Goal: Find specific page/section: Find specific page/section

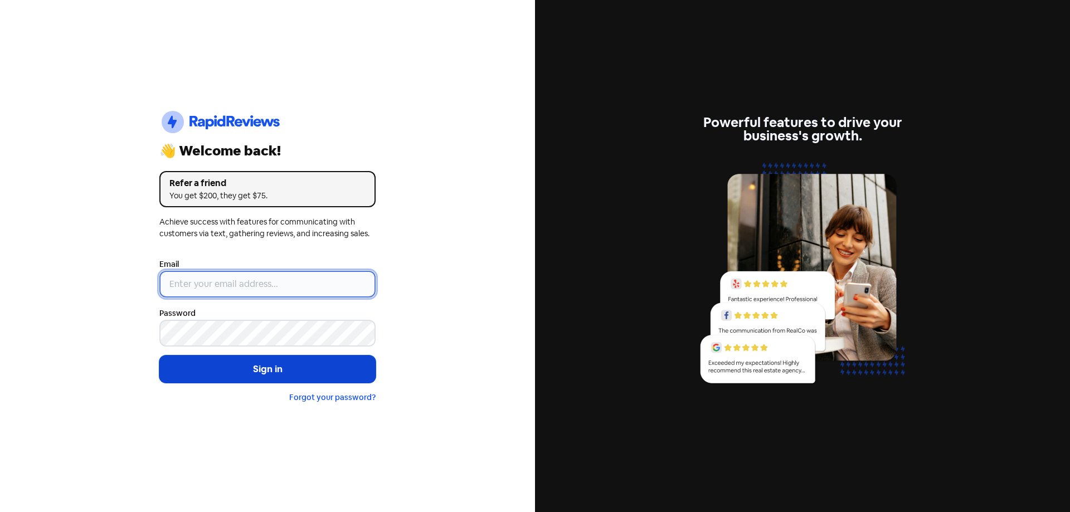
type input "[EMAIL_ADDRESS][DOMAIN_NAME]"
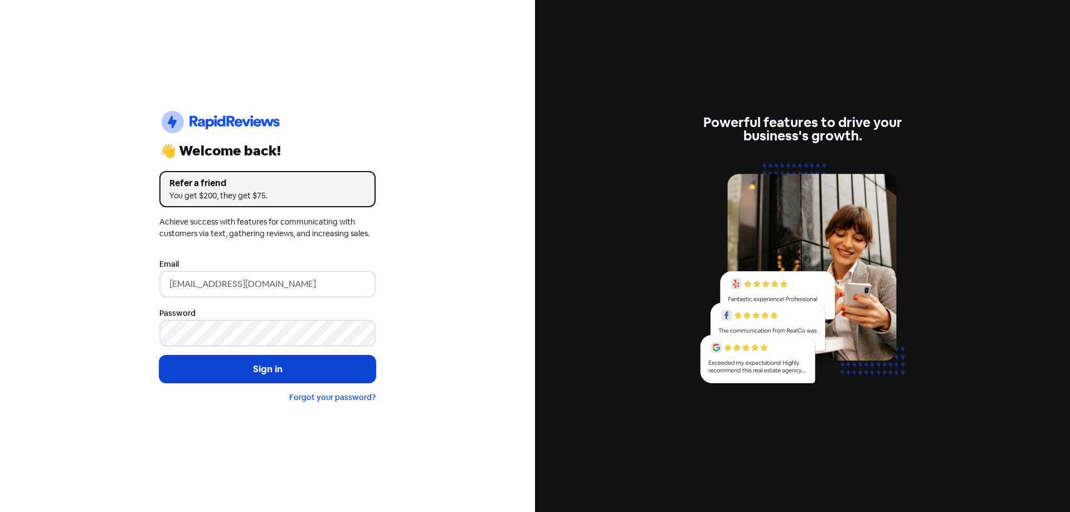
click at [252, 373] on button "Sign in" at bounding box center [267, 370] width 216 height 28
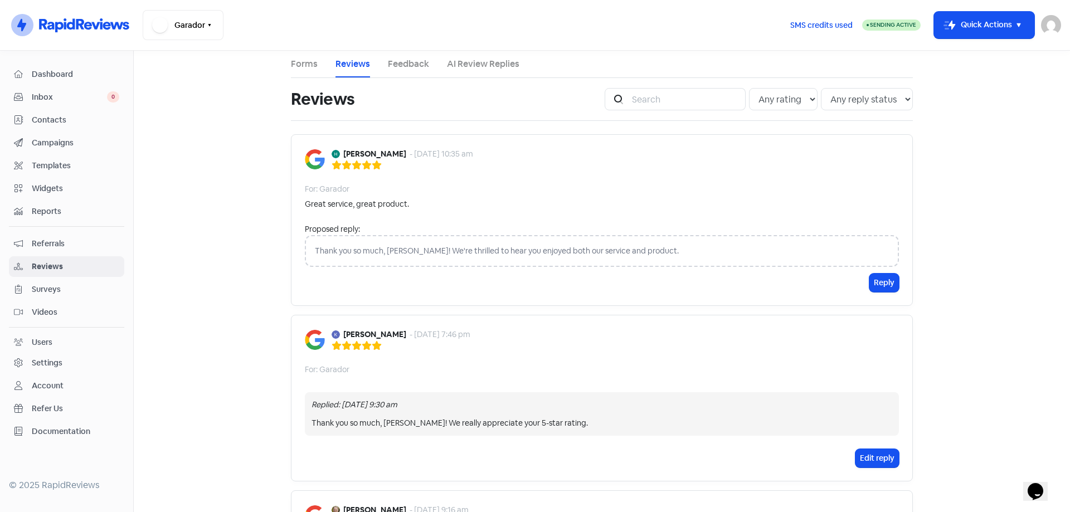
click at [72, 96] on span "Inbox" at bounding box center [69, 97] width 75 height 12
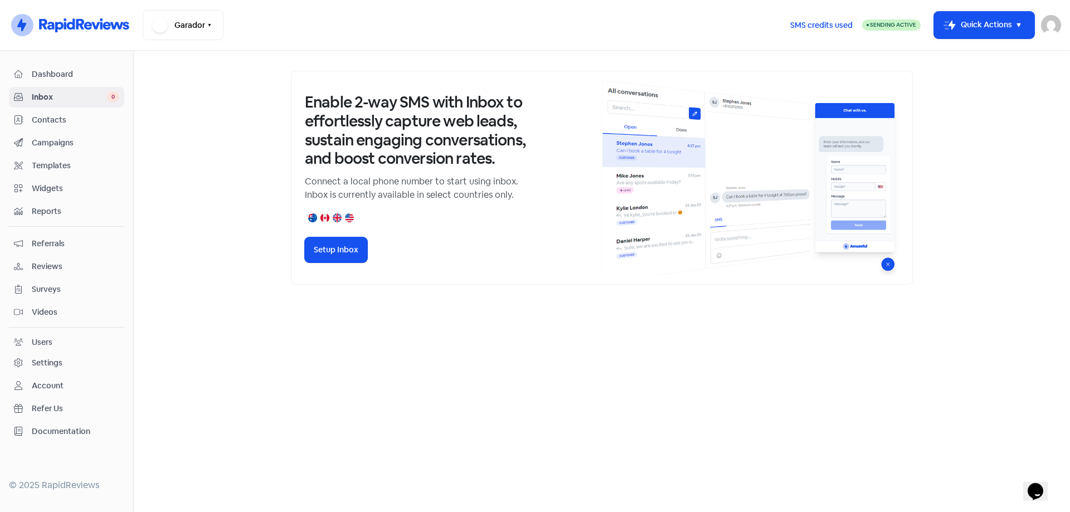
click at [73, 266] on span "Reviews" at bounding box center [75, 267] width 87 height 12
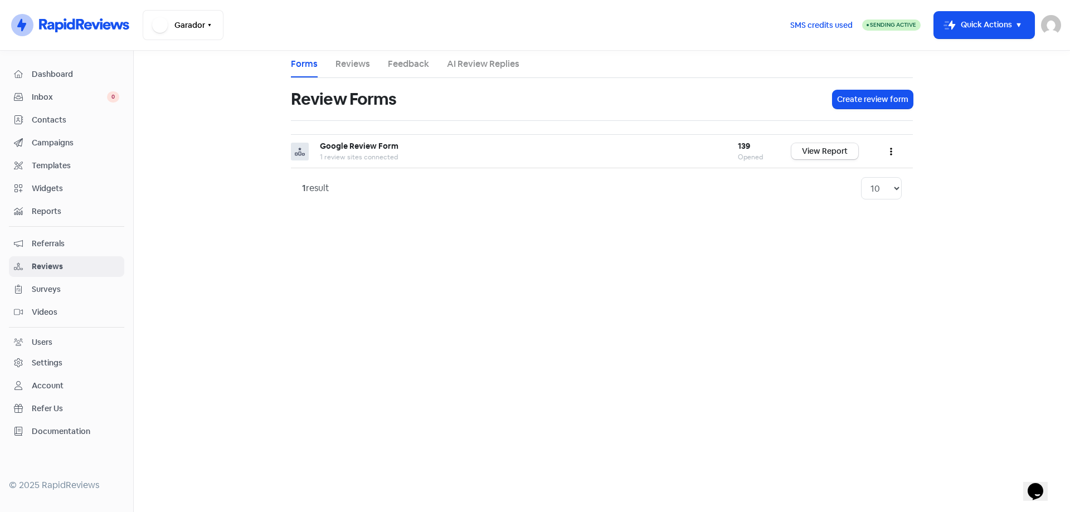
click at [57, 93] on span "Inbox" at bounding box center [69, 97] width 75 height 12
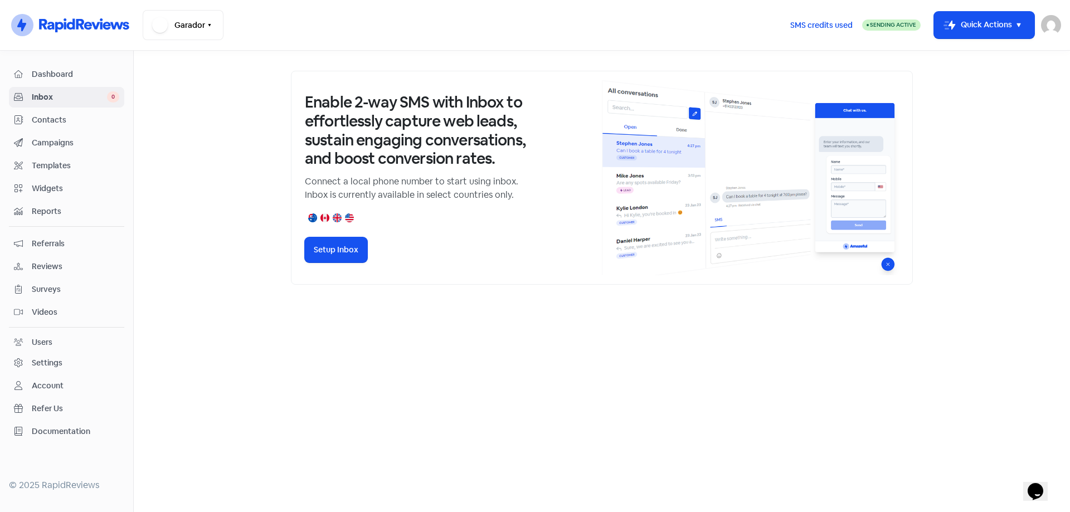
click at [62, 123] on span "Contacts" at bounding box center [75, 120] width 87 height 12
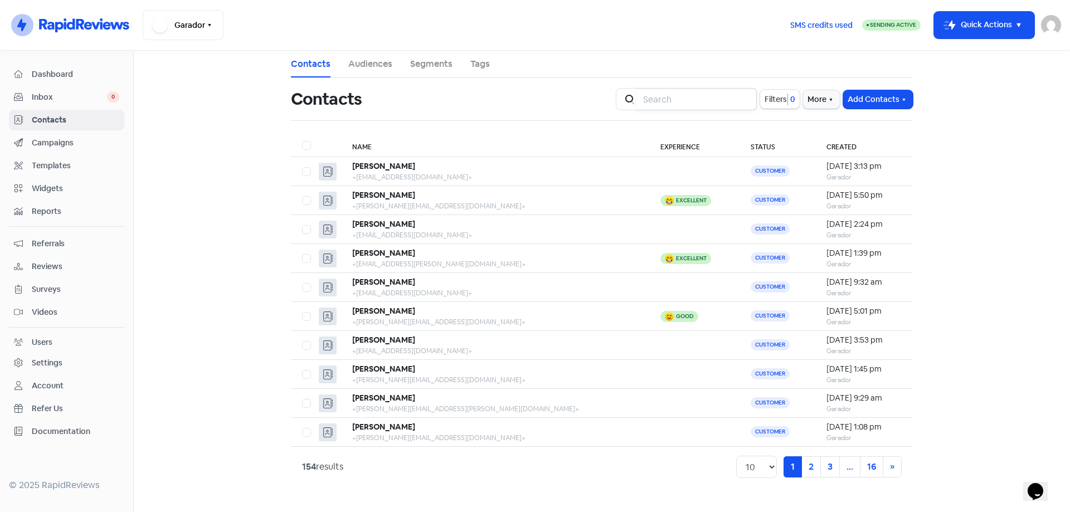
click at [694, 98] on input "search" at bounding box center [696, 99] width 120 height 22
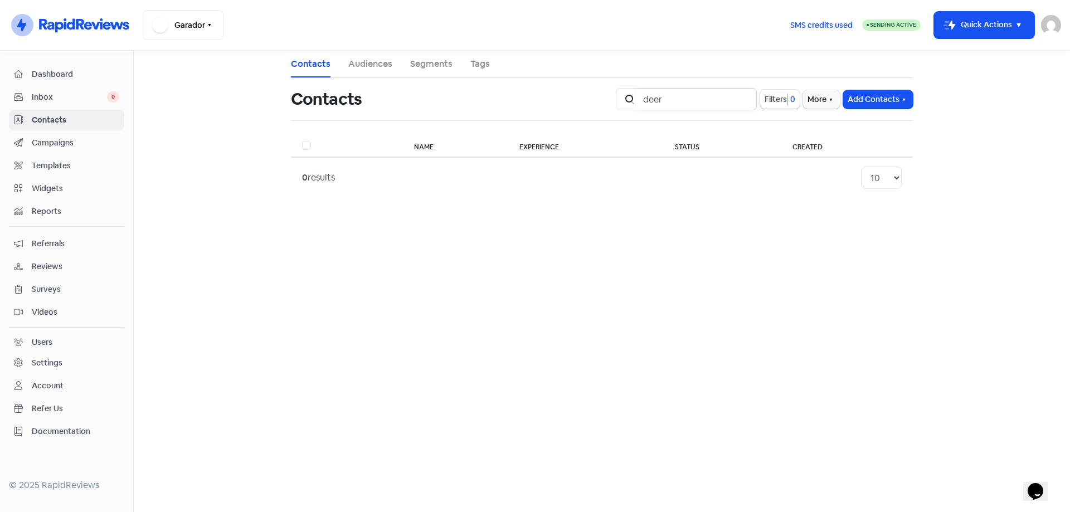
type input "deer"
click at [60, 78] on span "Dashboard" at bounding box center [75, 75] width 87 height 12
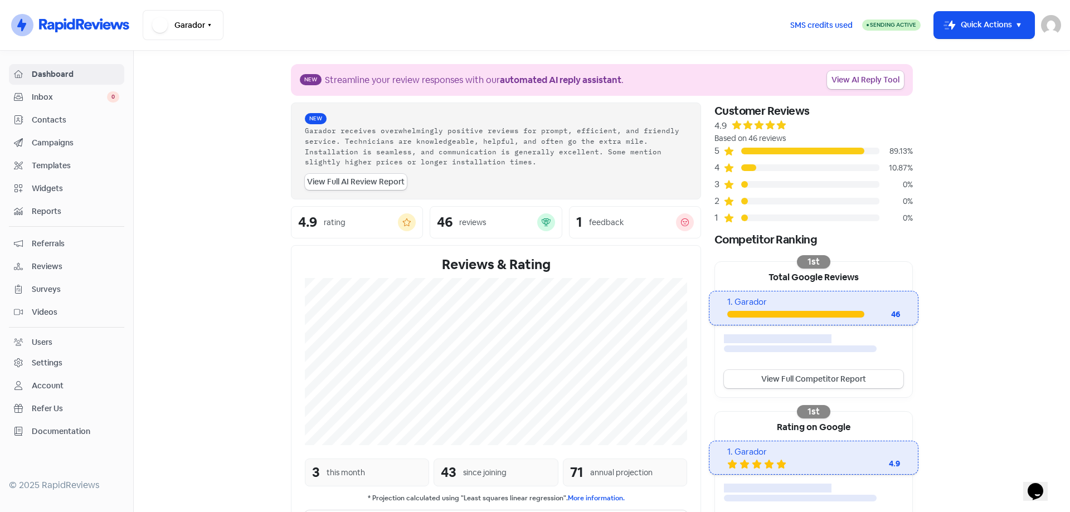
click at [69, 119] on span "Contacts" at bounding box center [75, 120] width 87 height 12
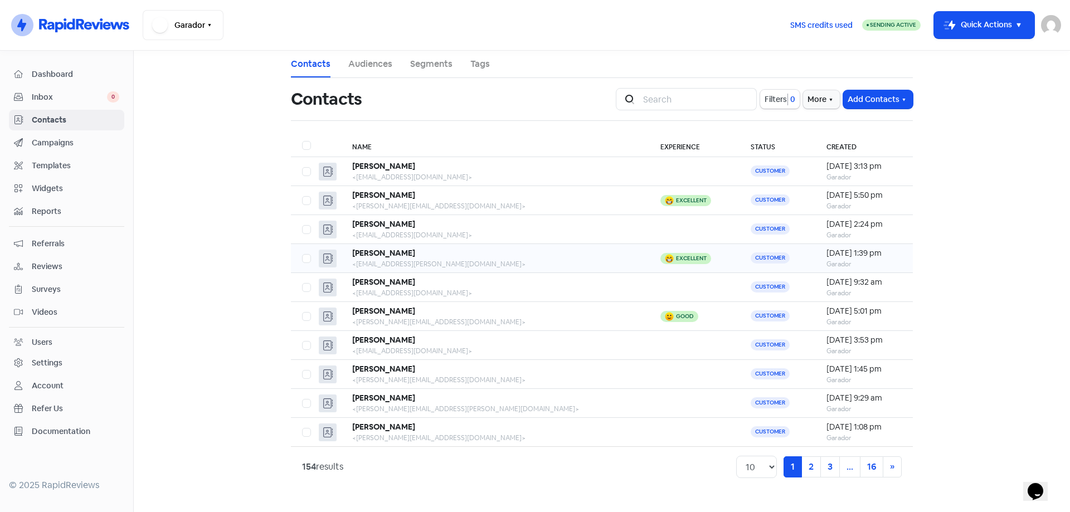
click at [495, 260] on div "<[EMAIL_ADDRESS][PERSON_NAME][DOMAIN_NAME]>" at bounding box center [495, 264] width 286 height 10
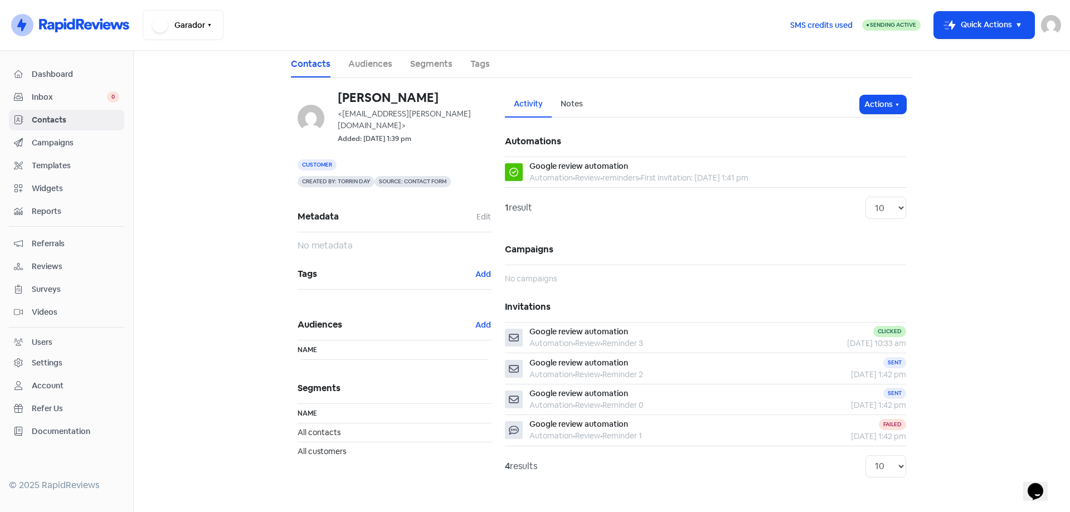
click at [47, 98] on span "Inbox" at bounding box center [69, 97] width 75 height 12
